Goal: Transaction & Acquisition: Purchase product/service

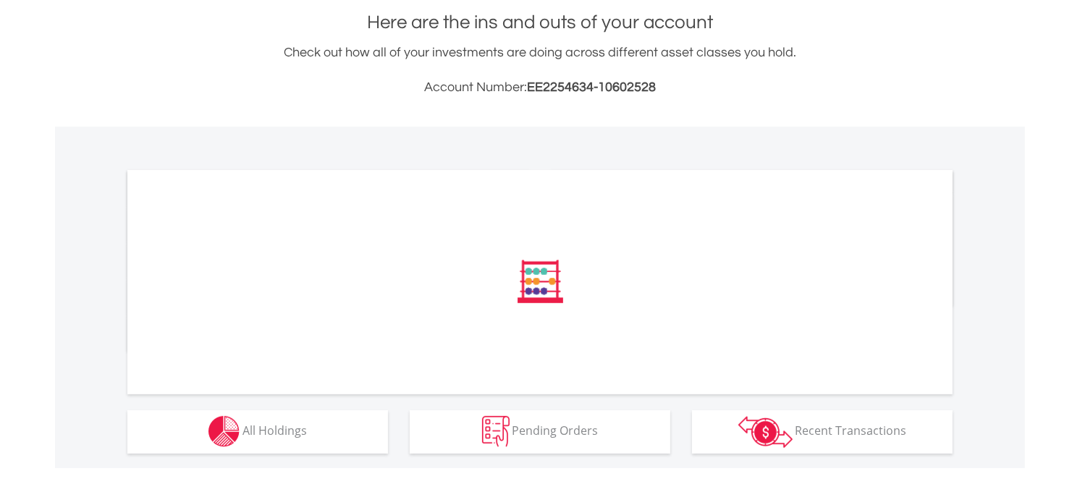
scroll to position [321, 0]
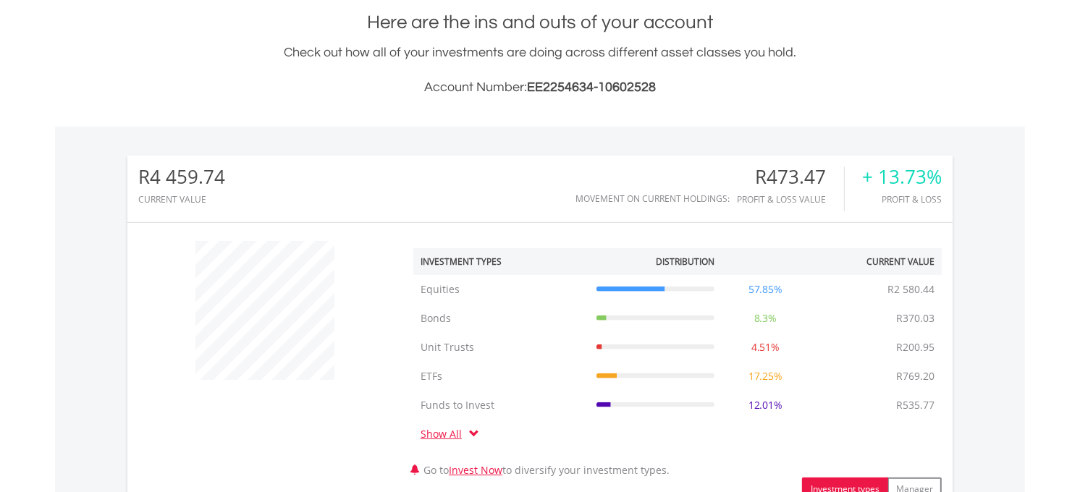
click at [251, 425] on div "﻿ Investment Types Distribution Current Value Show All Equities Equities R2 580…" at bounding box center [539, 367] width 825 height 267
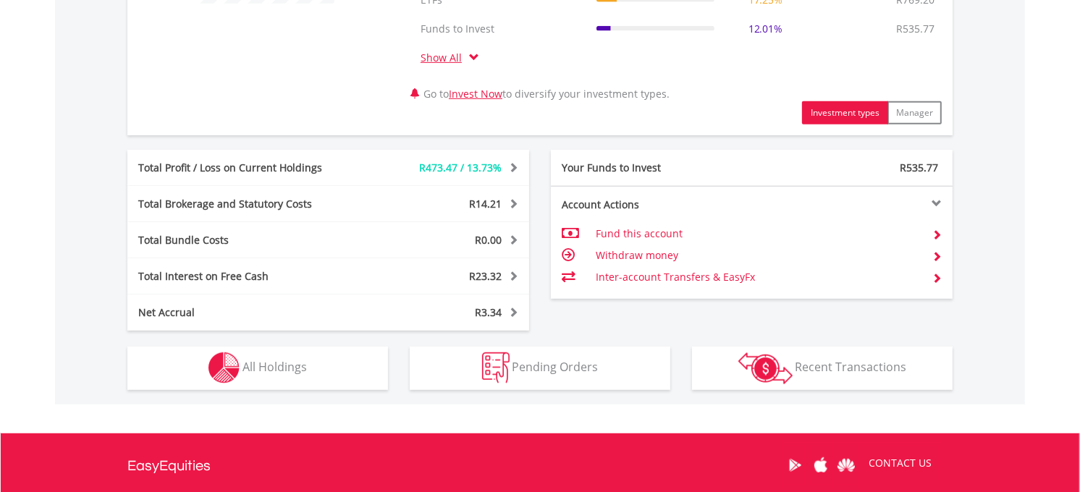
scroll to position [848, 0]
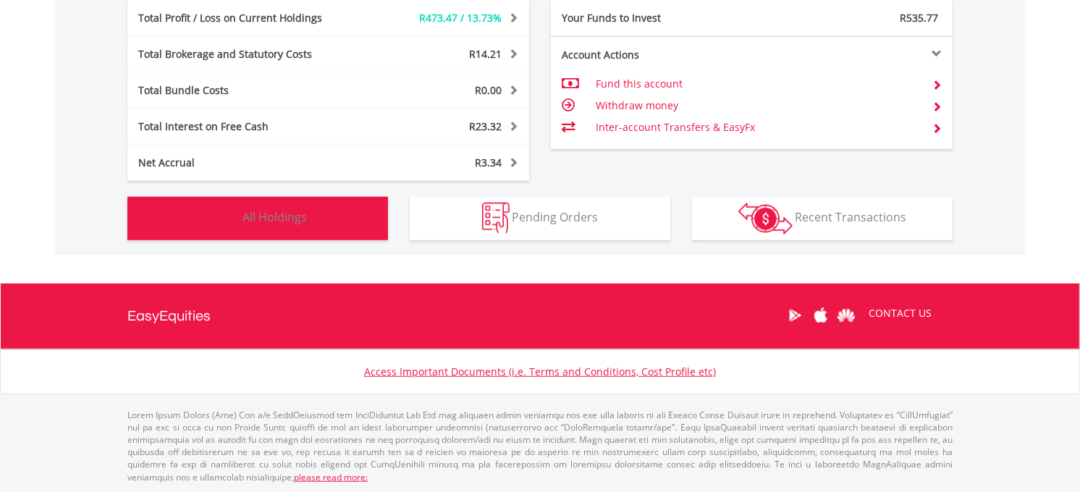
click at [284, 236] on button "Holdings All Holdings" at bounding box center [257, 218] width 261 height 43
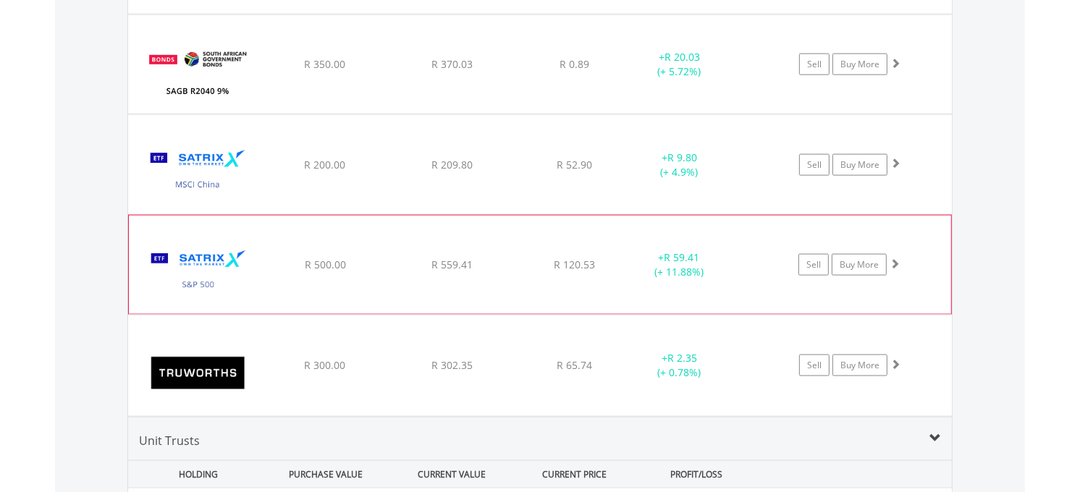
scroll to position [1934, 0]
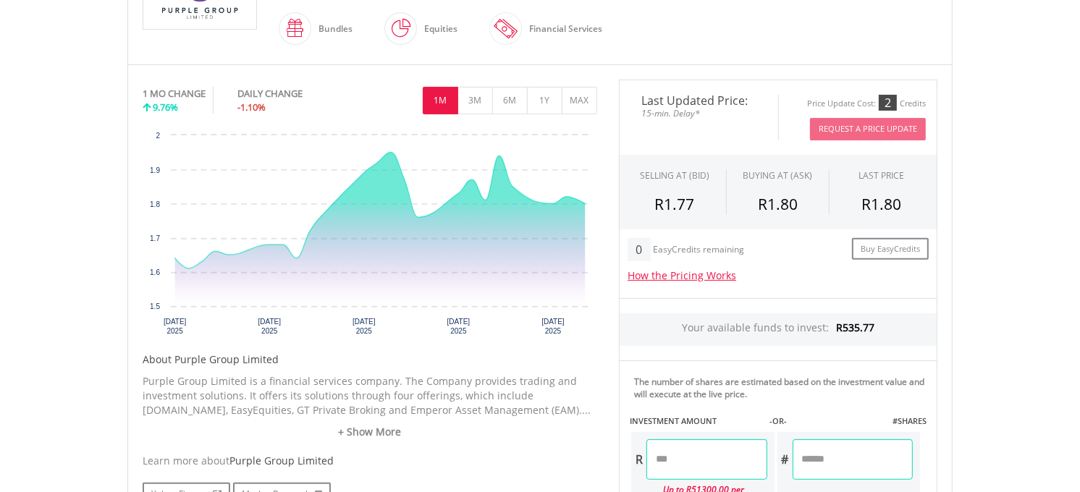
scroll to position [402, 0]
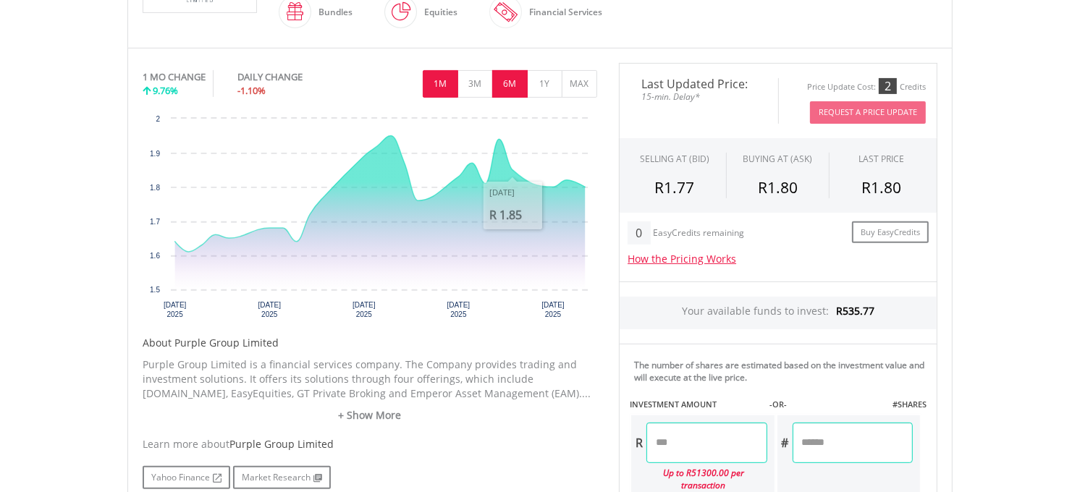
click at [498, 80] on button "6M" at bounding box center [509, 84] width 35 height 28
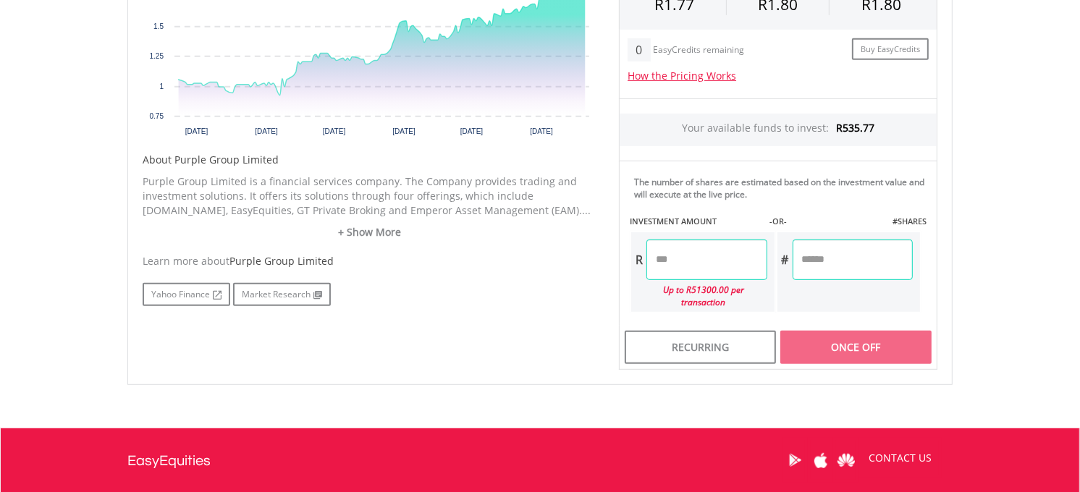
scroll to position [562, 0]
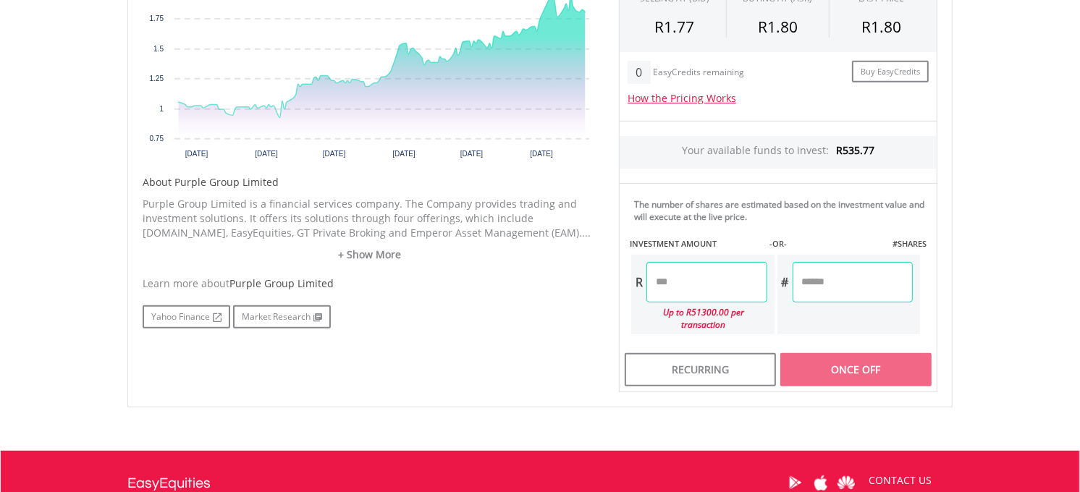
click at [663, 269] on input "number" at bounding box center [706, 282] width 120 height 41
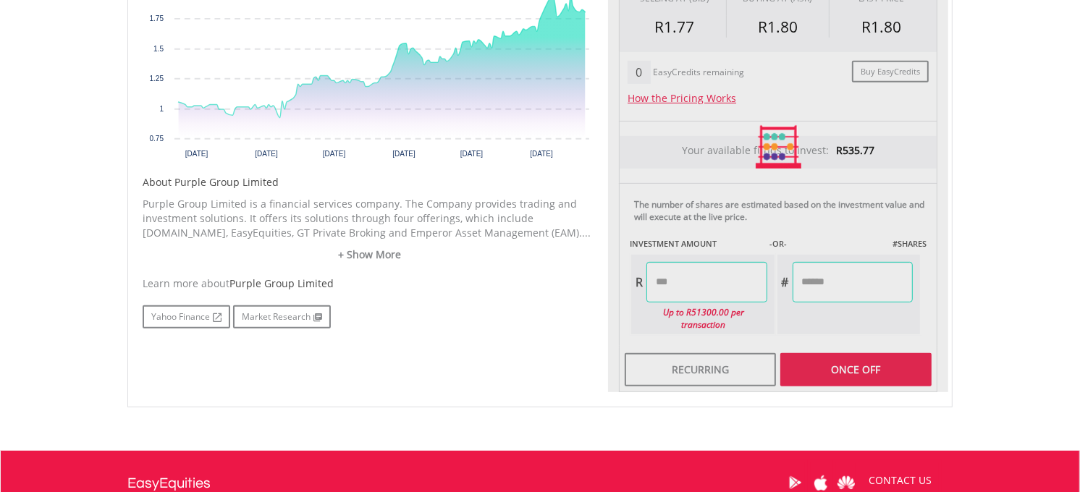
type input "****"
type input "******"
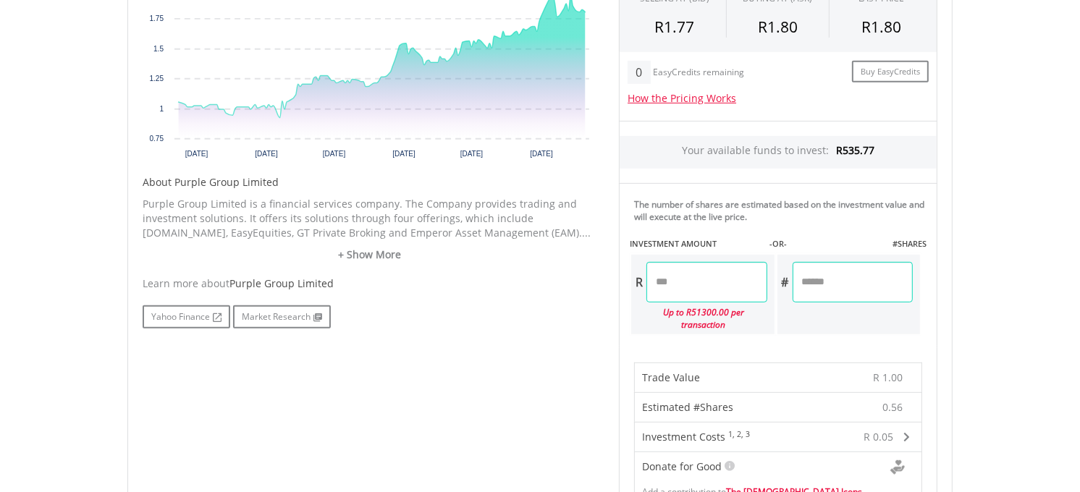
click at [688, 269] on input "****" at bounding box center [706, 282] width 120 height 41
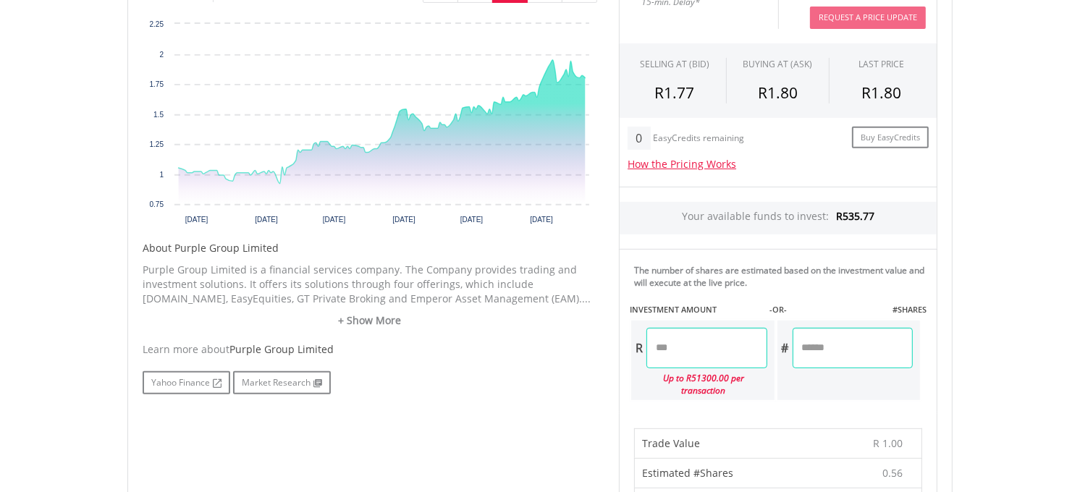
type input "******"
type input "*******"
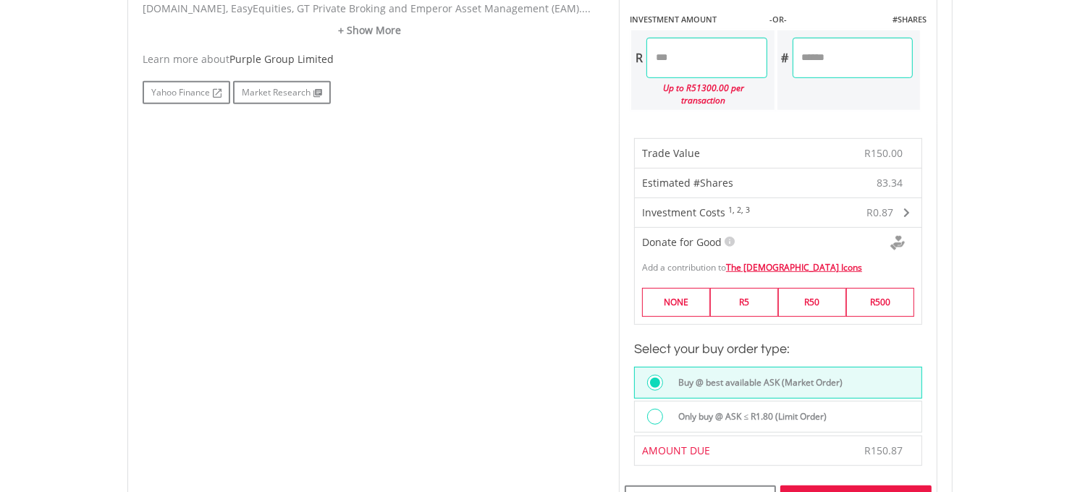
scroll to position [884, 0]
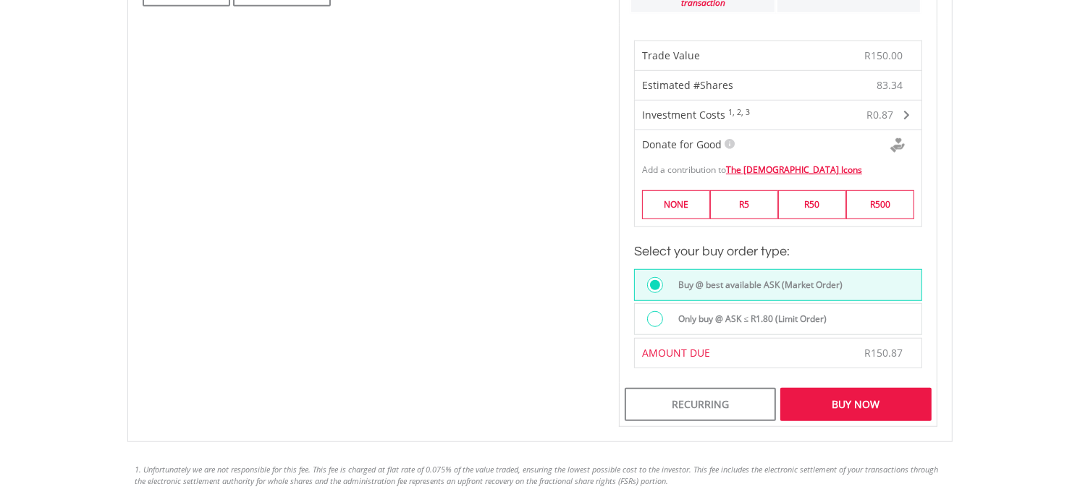
click at [806, 388] on div "Buy Now" at bounding box center [855, 404] width 151 height 33
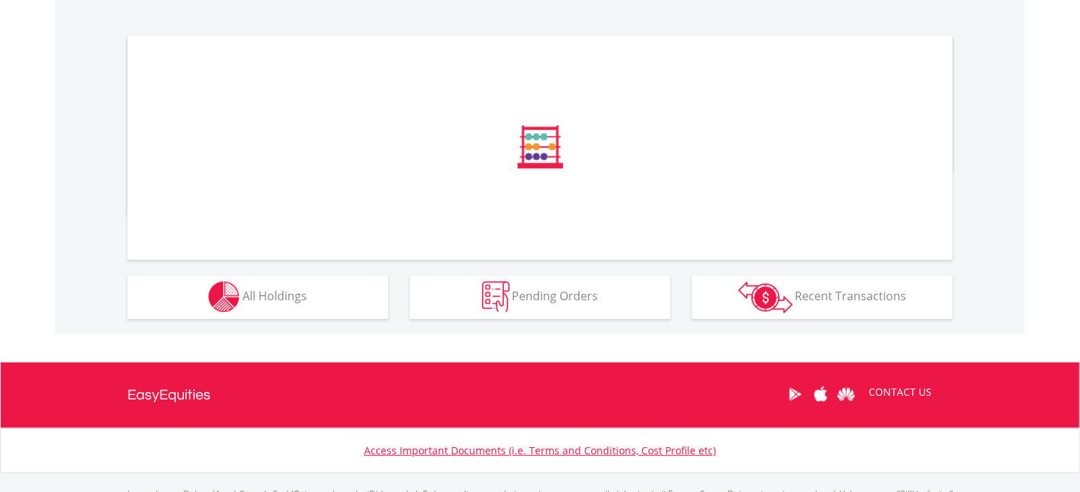
scroll to position [441, 0]
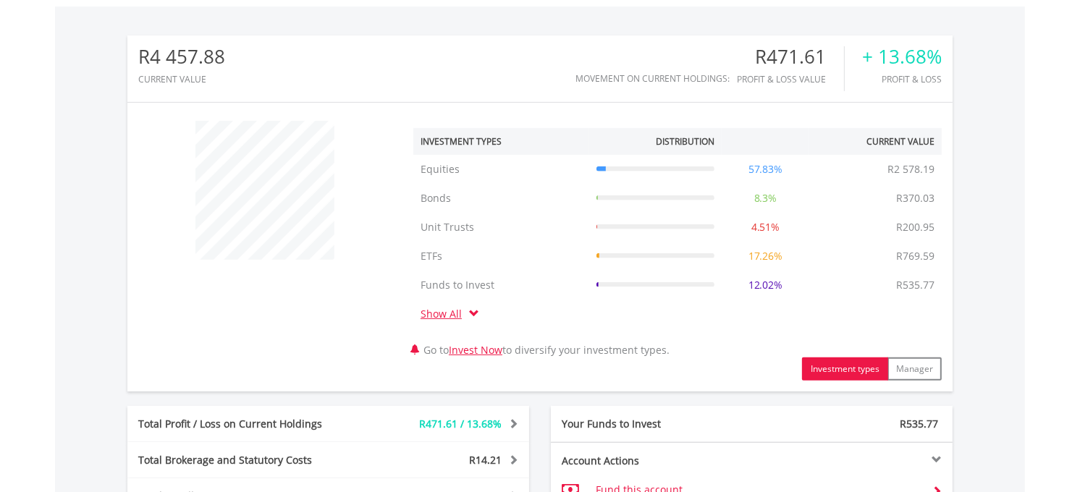
click at [502, 270] on td "ETFs" at bounding box center [501, 256] width 176 height 29
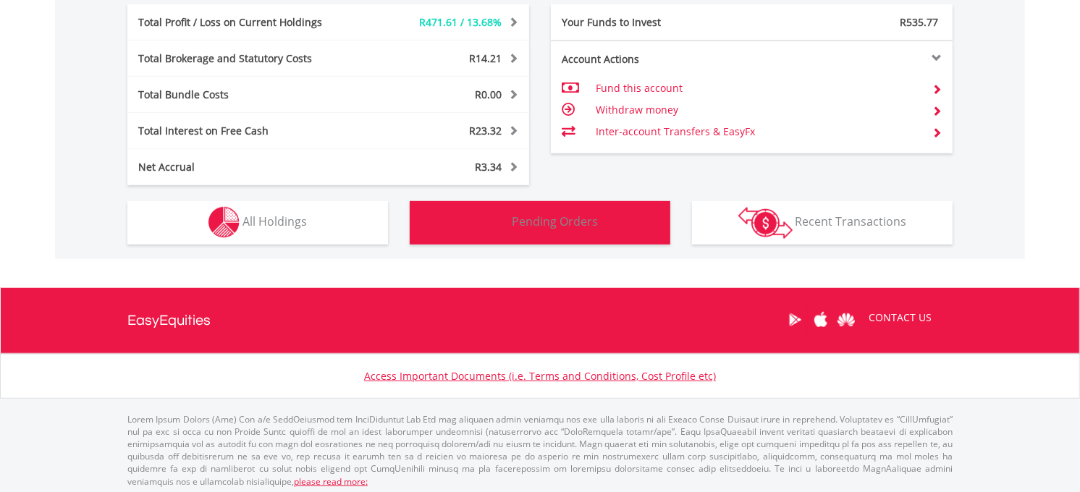
click at [509, 221] on img "button" at bounding box center [496, 222] width 28 height 31
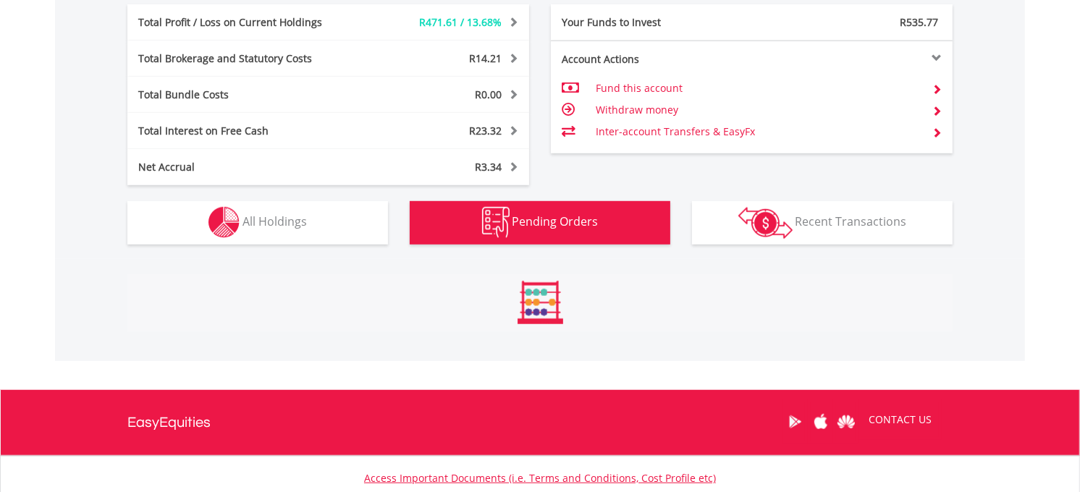
scroll to position [927, 0]
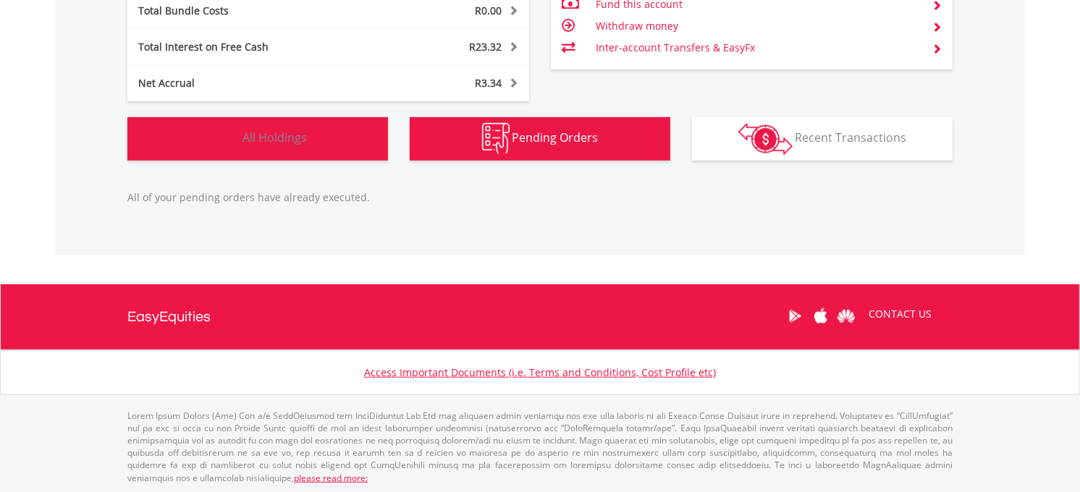
click at [366, 149] on button "Holdings All Holdings" at bounding box center [257, 138] width 261 height 43
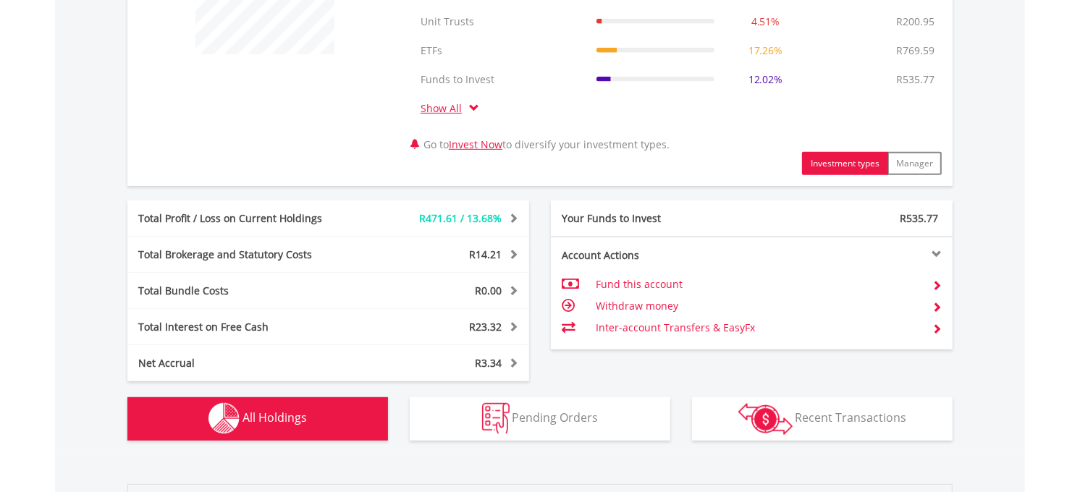
scroll to position [486, 0]
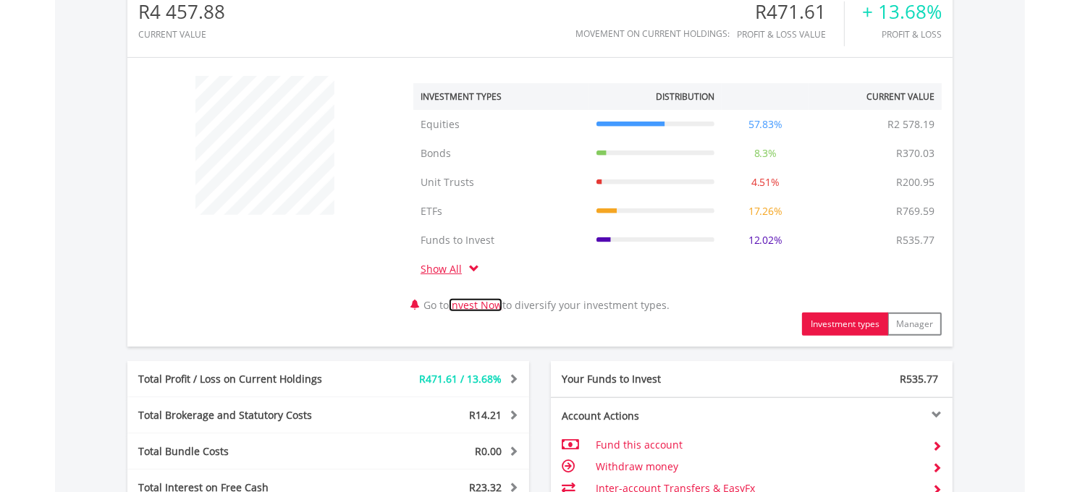
click at [489, 302] on link "Invest Now" at bounding box center [476, 305] width 54 height 14
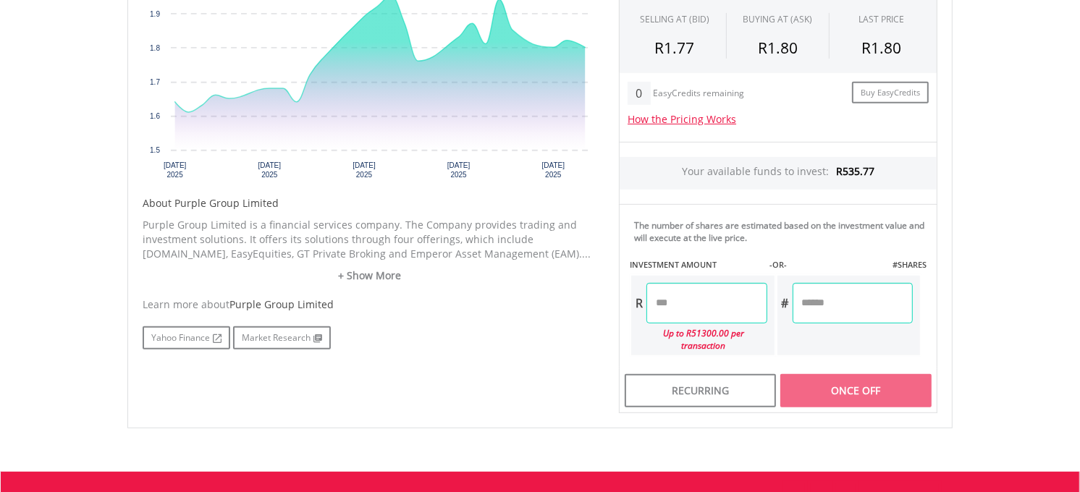
scroll to position [562, 0]
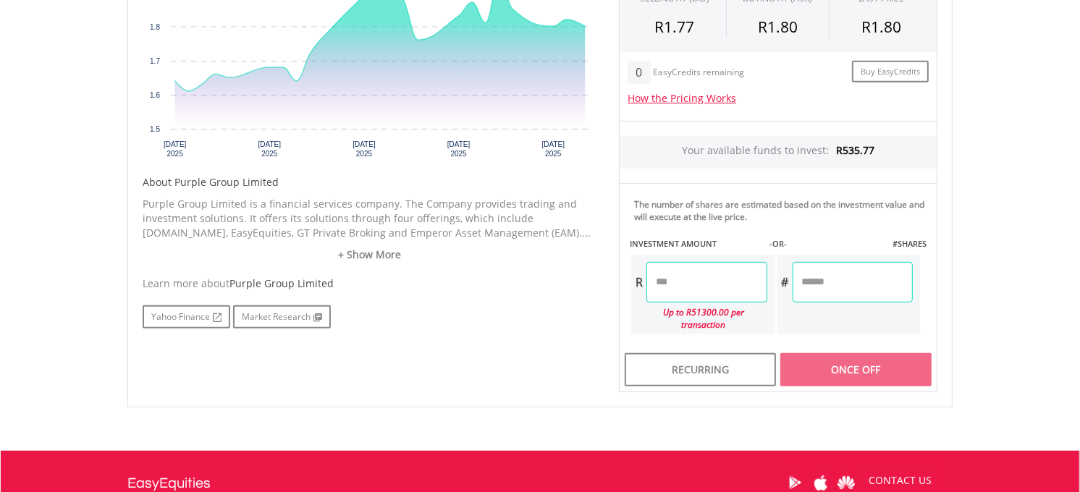
click at [693, 286] on input "number" at bounding box center [706, 282] width 120 height 41
type input "******"
type input "*******"
click at [821, 283] on div "Last Updated Price: 15-min. Delay* Price Update Cost: 2 Credits Request A Price…" at bounding box center [778, 147] width 340 height 491
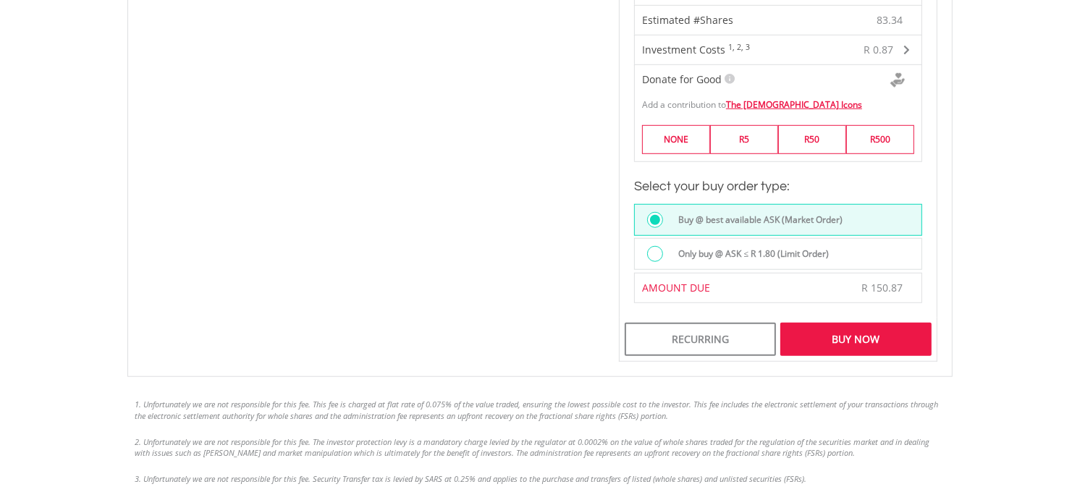
scroll to position [965, 0]
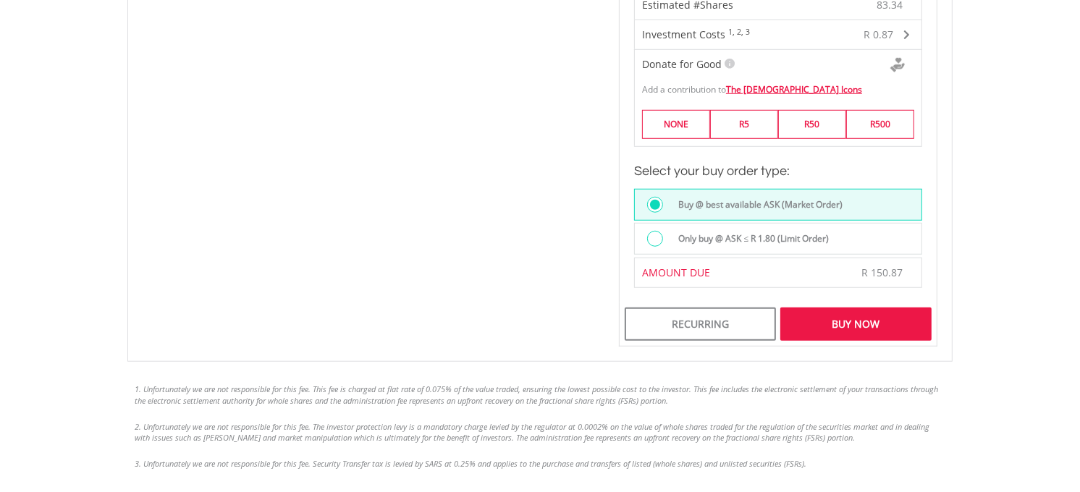
click at [827, 314] on div "Buy Now" at bounding box center [855, 324] width 151 height 33
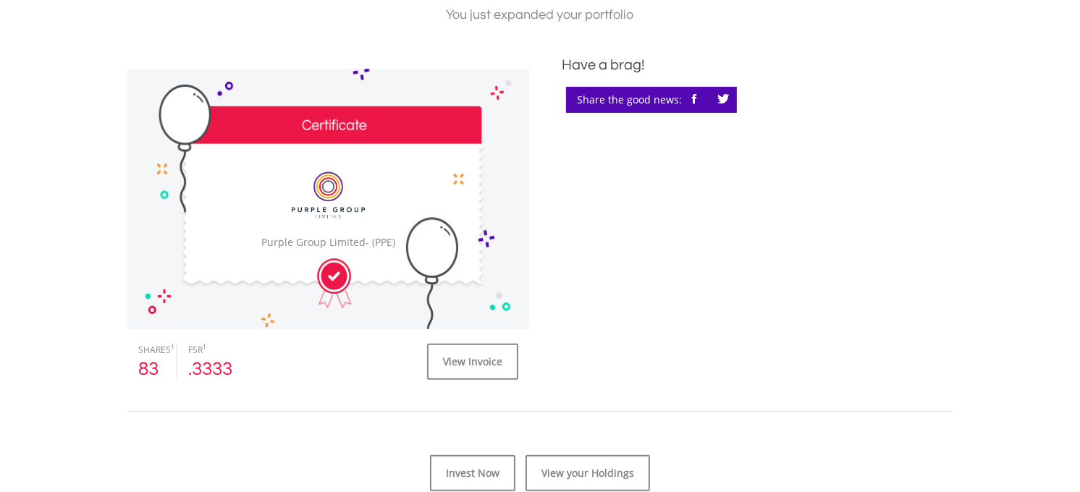
scroll to position [402, 0]
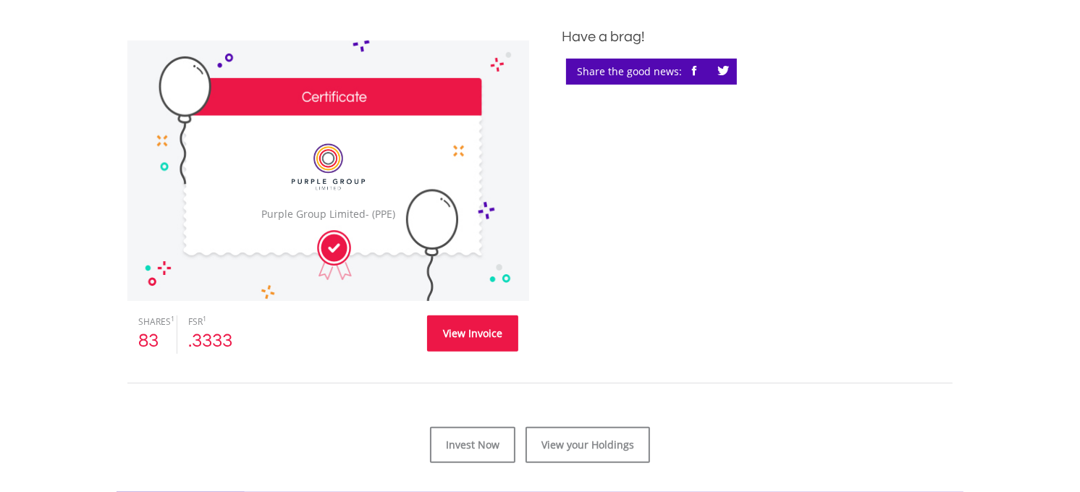
click at [473, 327] on link "View Invoice" at bounding box center [472, 334] width 91 height 36
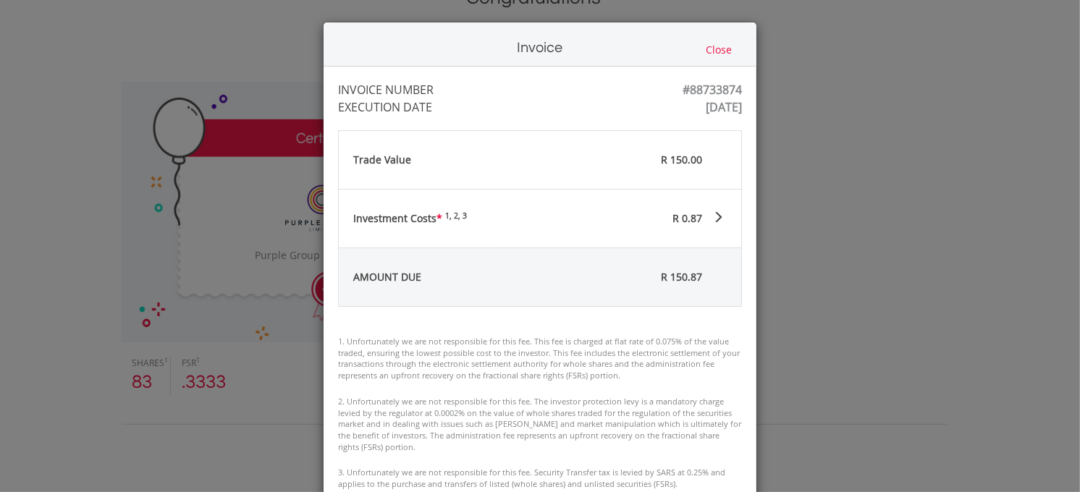
scroll to position [321, 0]
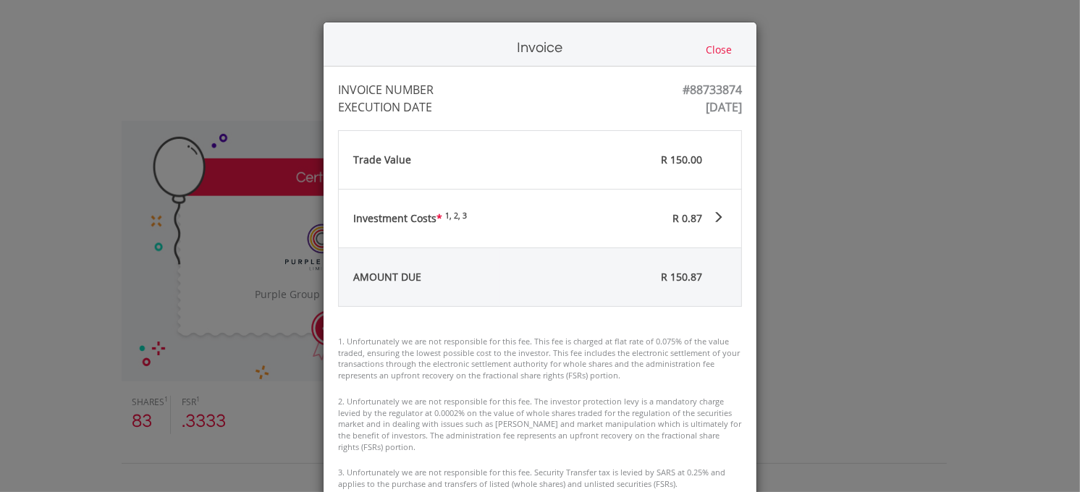
click at [801, 237] on div "Invoice Close INVOICE NUMBER #88733874 EXECUTION DATE Wed Aug 20 09:08:41 UTC 2…" at bounding box center [540, 246] width 1080 height 492
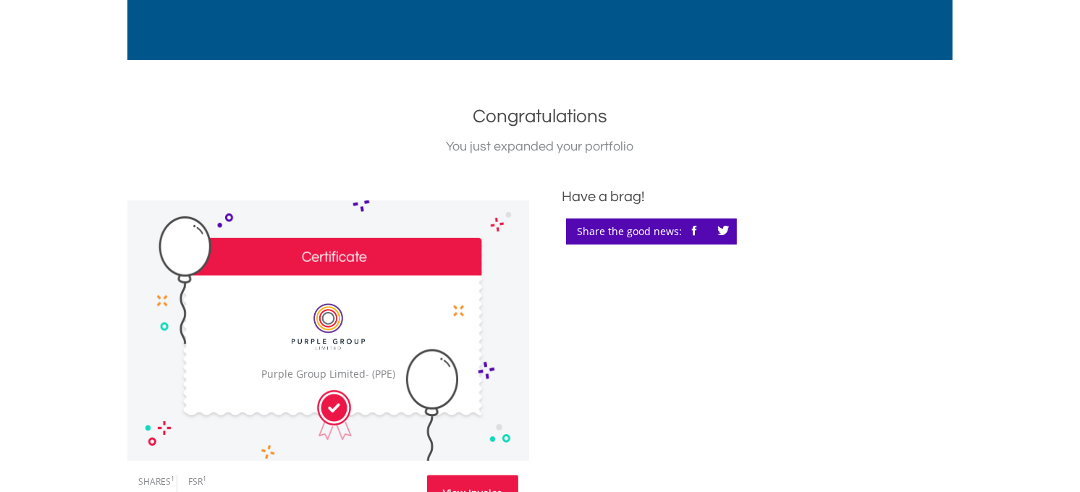
scroll to position [0, 0]
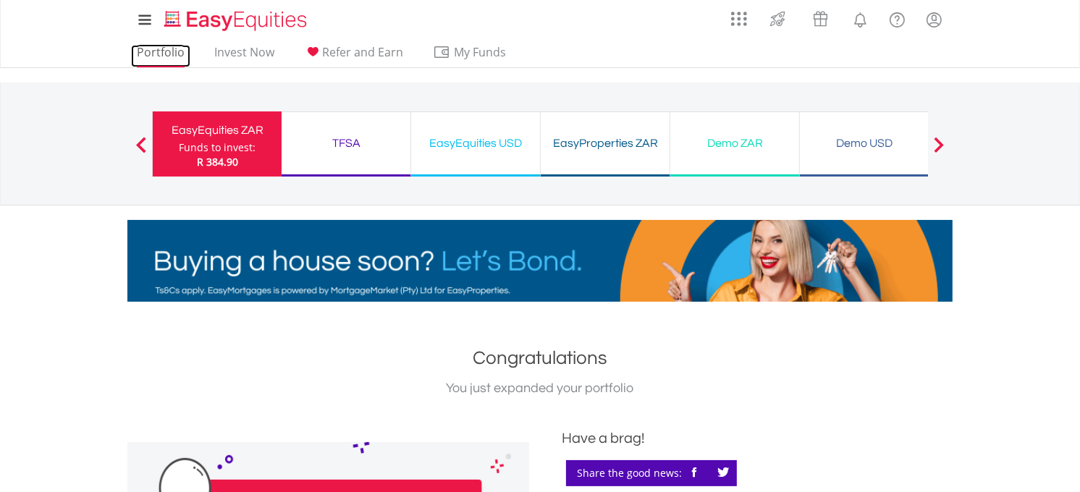
click at [161, 55] on link "Portfolio" at bounding box center [160, 56] width 59 height 22
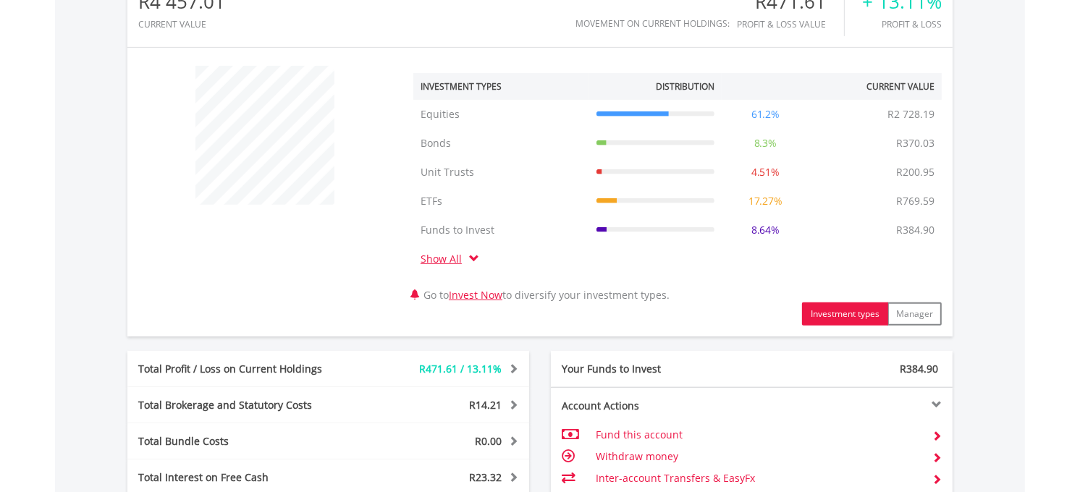
scroll to position [643, 0]
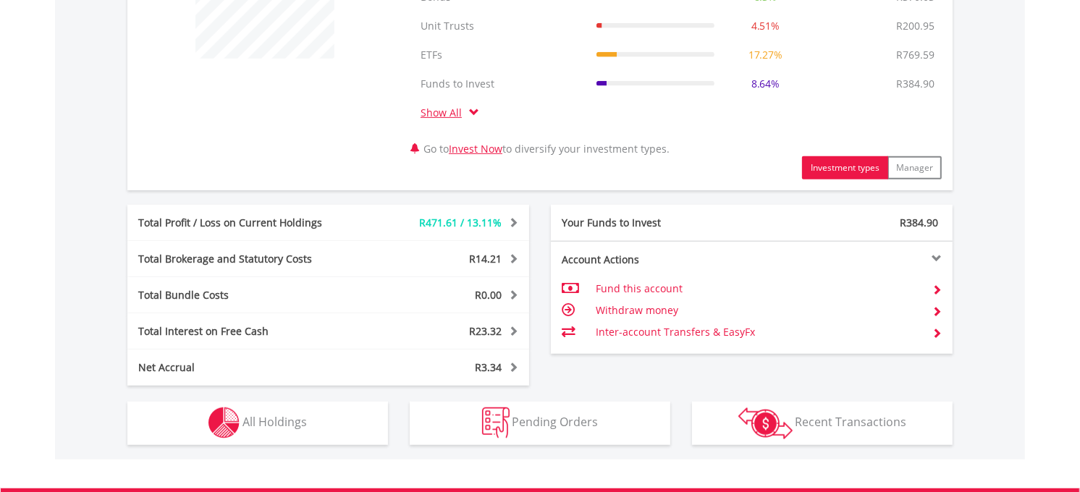
click at [507, 398] on div "Pending Orders Pending Orders" at bounding box center [540, 415] width 282 height 59
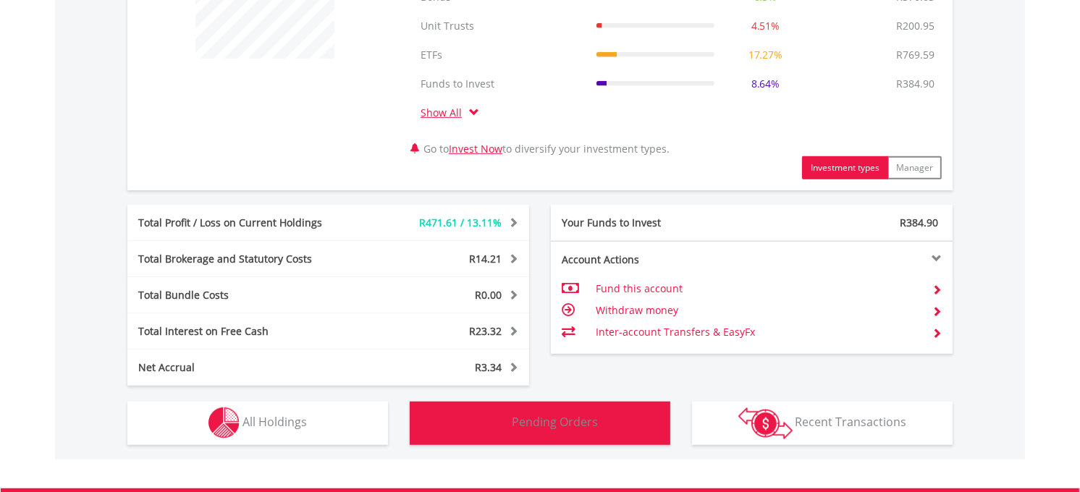
click at [504, 410] on img "button" at bounding box center [496, 422] width 28 height 31
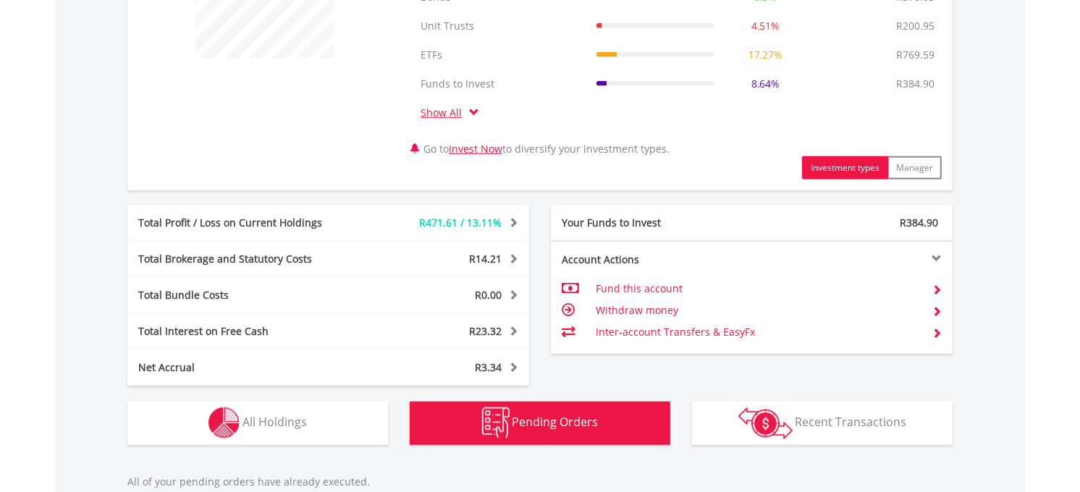
scroll to position [927, 0]
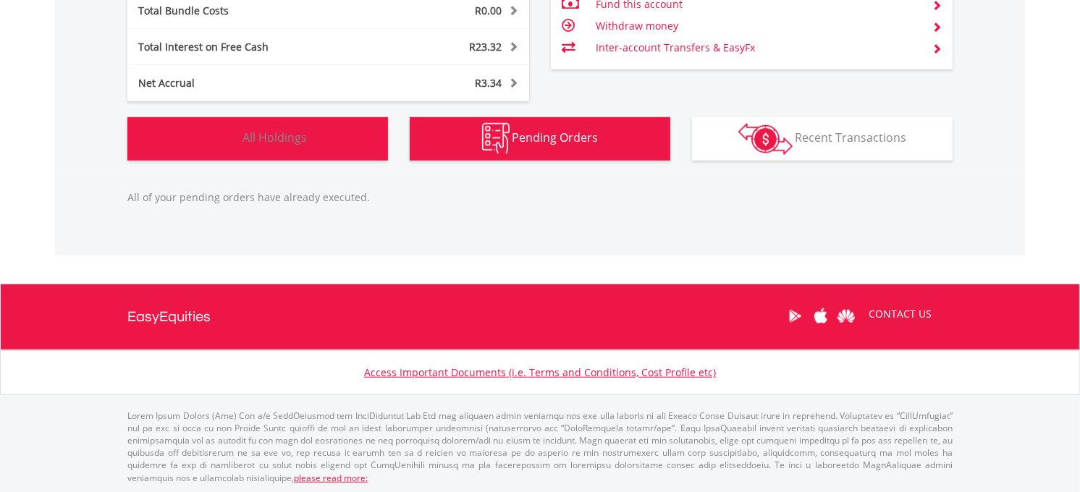
click at [335, 151] on button "Holdings All Holdings" at bounding box center [257, 138] width 261 height 43
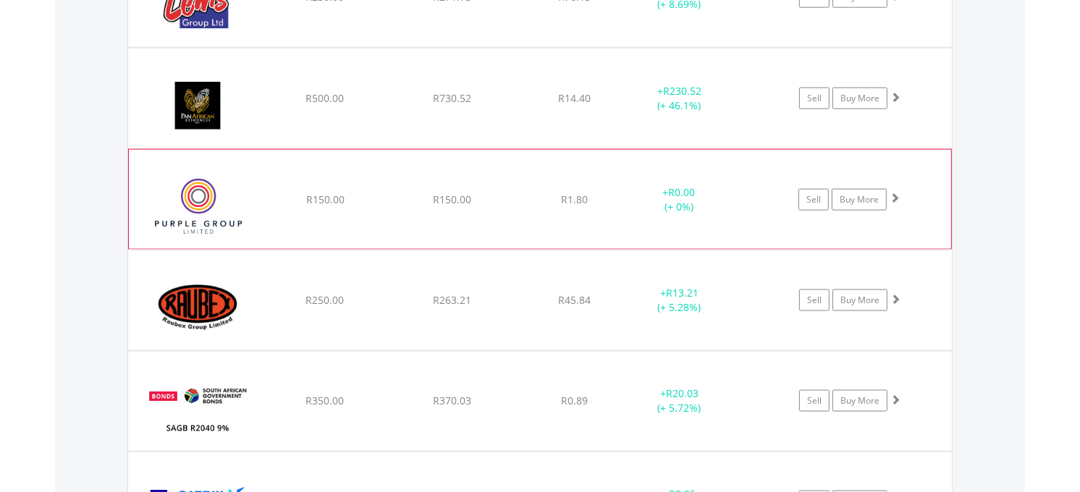
scroll to position [1531, 0]
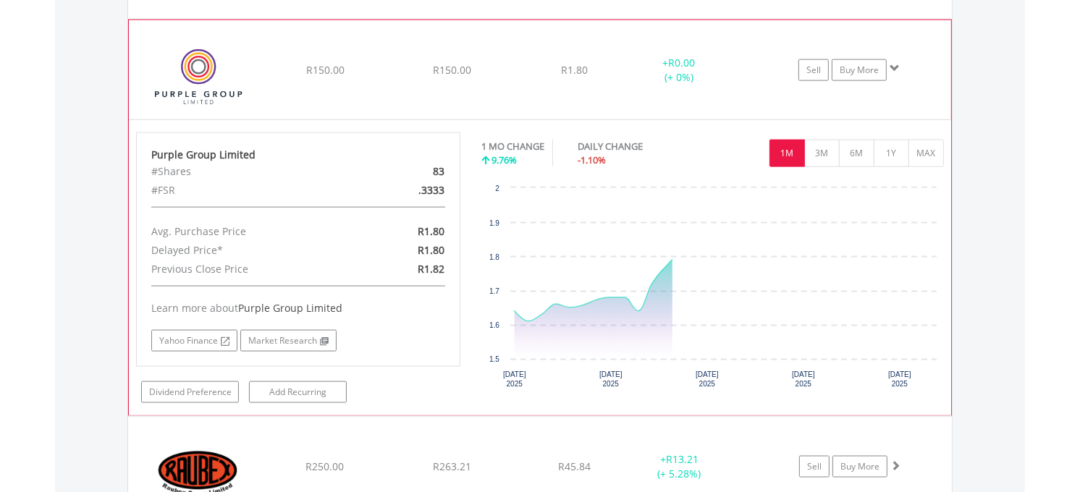
scroll to position [1692, 0]
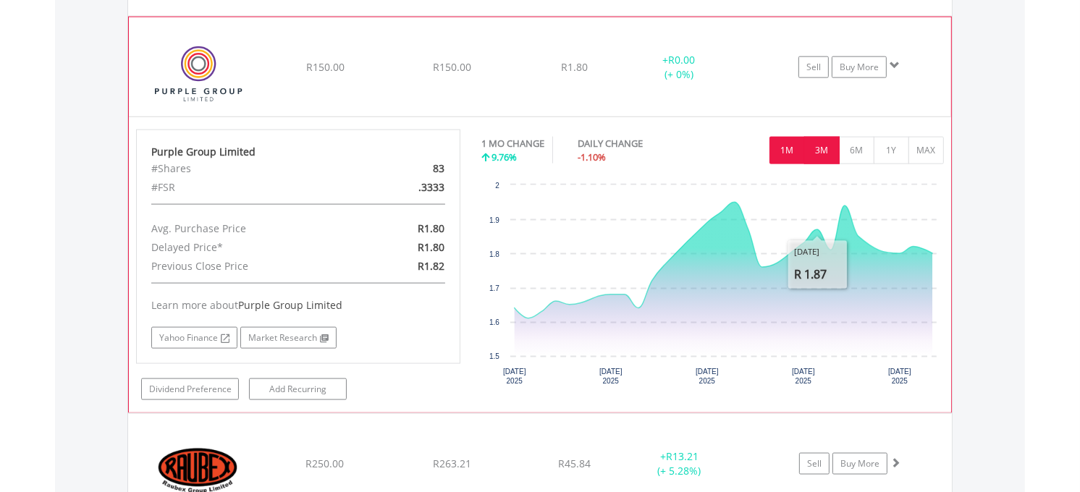
click at [814, 162] on button "3M" at bounding box center [821, 151] width 35 height 28
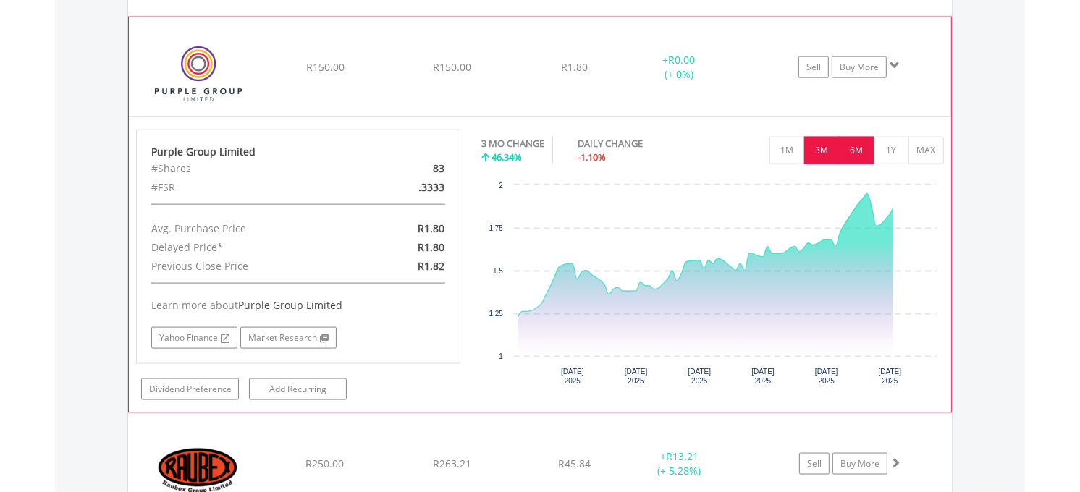
click at [845, 153] on button "6M" at bounding box center [856, 151] width 35 height 28
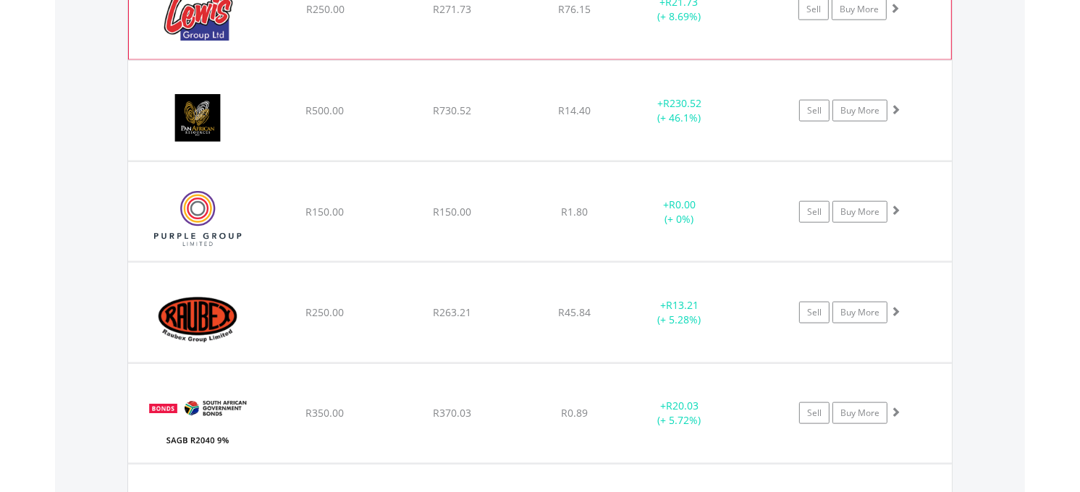
scroll to position [1531, 0]
